Goal: Ask a question

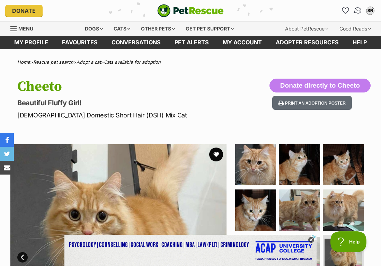
click at [359, 13] on img "Conversations" at bounding box center [357, 10] width 9 height 9
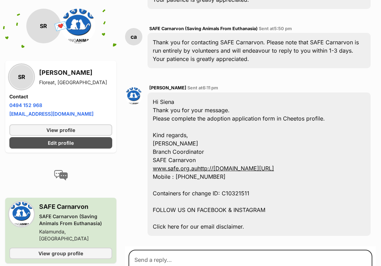
scroll to position [308, 0]
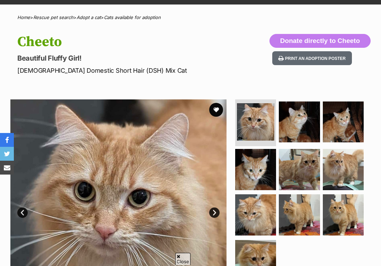
scroll to position [46, 0]
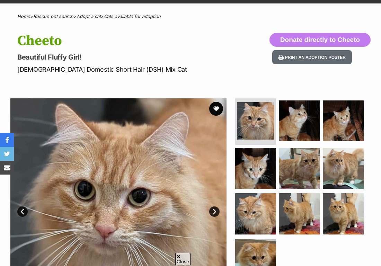
click at [52, 41] on h1 "Cheeto" at bounding box center [125, 41] width 216 height 16
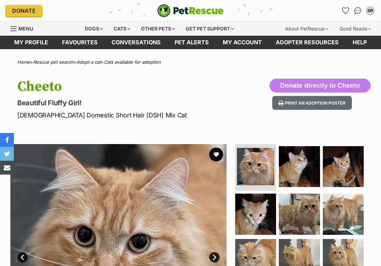
scroll to position [0, 0]
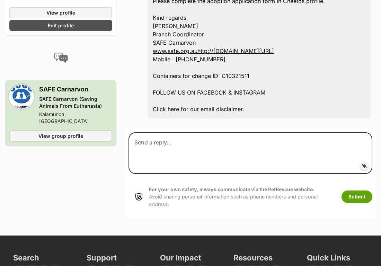
scroll to position [426, 0]
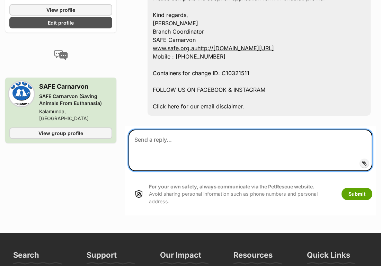
click at [208, 130] on textarea at bounding box center [251, 151] width 244 height 42
type textarea "Hi, I can't seem to find the form?"
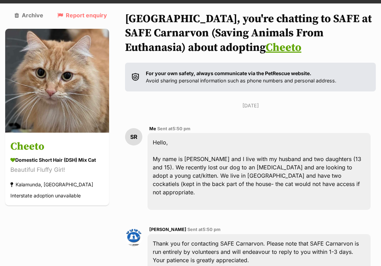
scroll to position [47, 0]
